Goal: Communication & Community: Ask a question

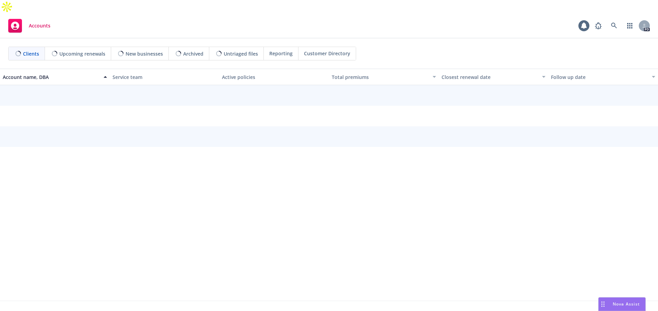
click at [615, 309] on div "Nova Assist" at bounding box center [622, 304] width 47 height 13
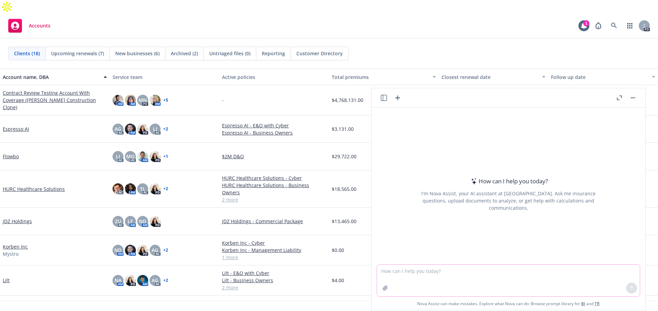
click at [568, 274] on textarea at bounding box center [508, 281] width 263 height 32
type textarea "f"
